Goal: Task Accomplishment & Management: Complete application form

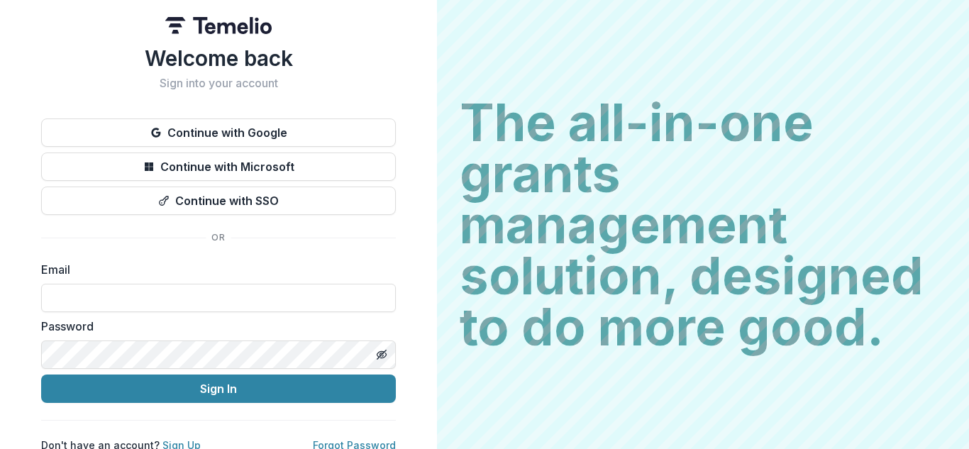
scroll to position [15, 0]
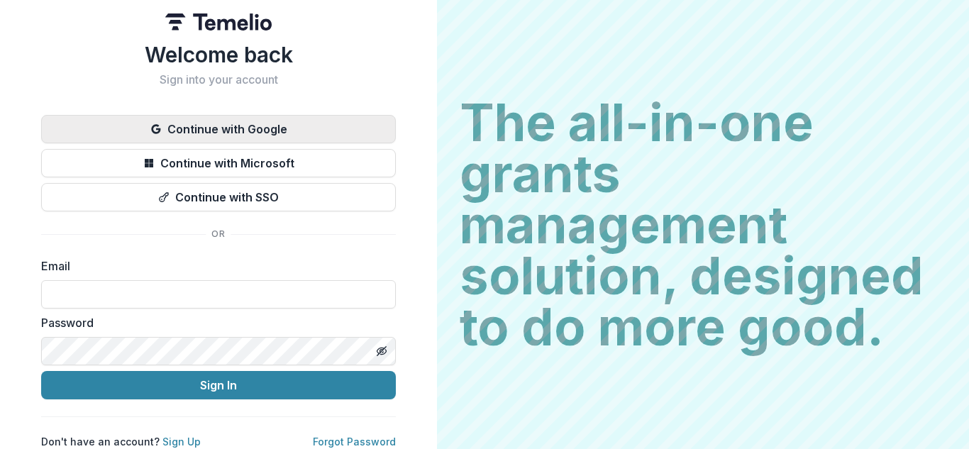
click at [260, 123] on button "Continue with Google" at bounding box center [218, 129] width 355 height 28
